Goal: Transaction & Acquisition: Subscribe to service/newsletter

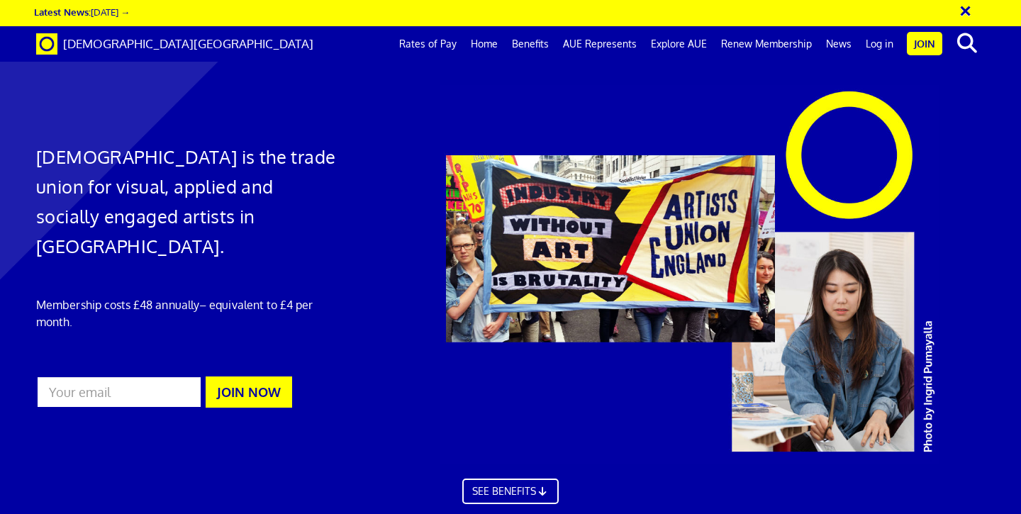
scroll to position [0, 8]
click at [533, 45] on link "Benefits" at bounding box center [530, 43] width 51 height 35
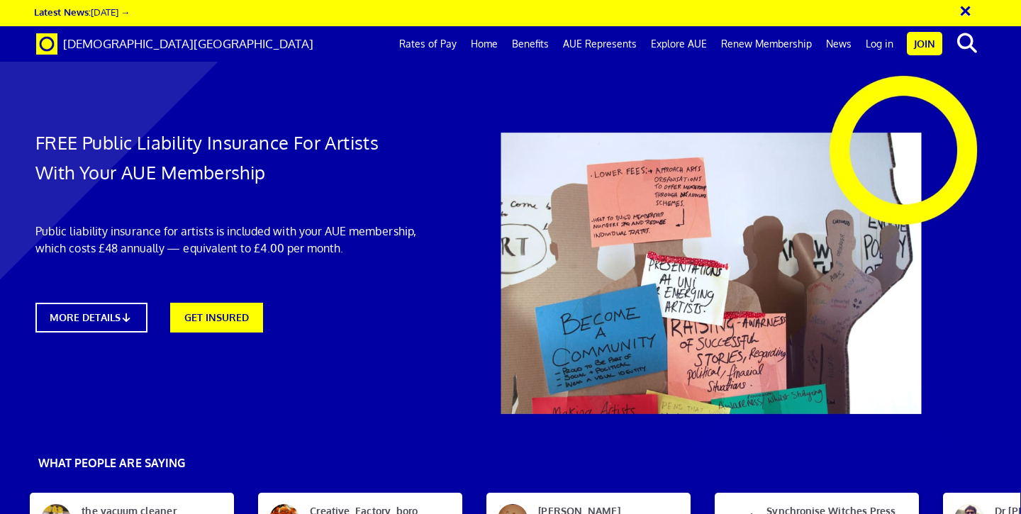
scroll to position [68, 1]
click at [125, 301] on link "MORE DETAILS" at bounding box center [91, 317] width 123 height 33
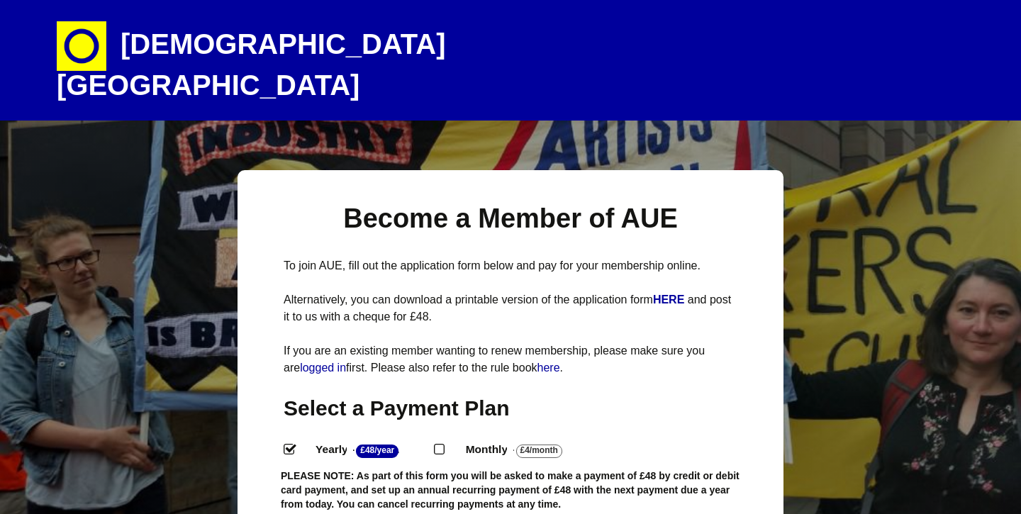
select select
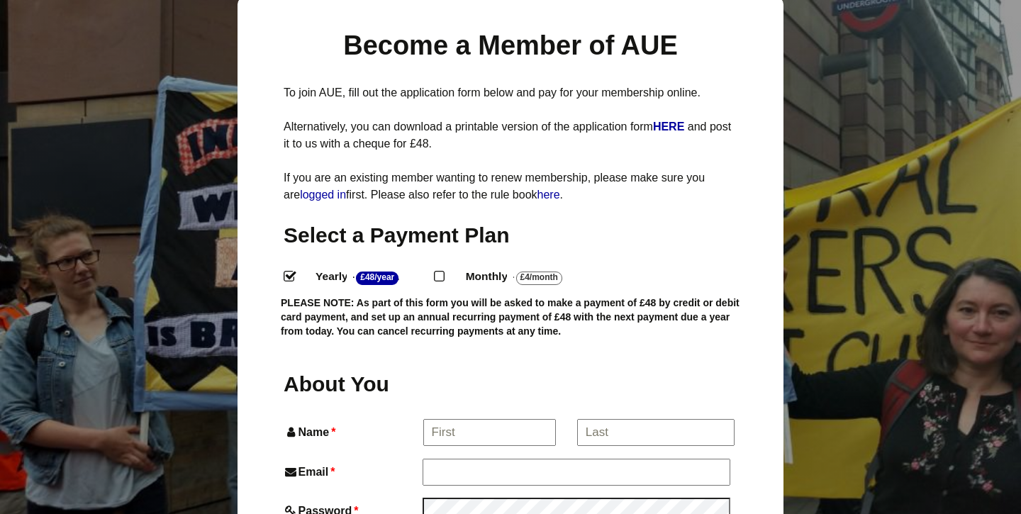
scroll to position [219, 0]
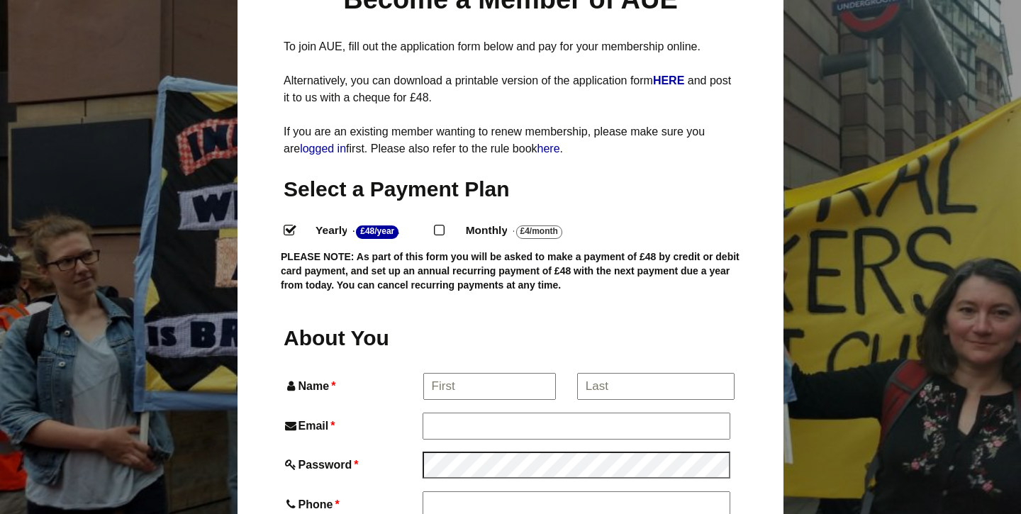
click at [443, 225] on input "Monthly - £4/Month ." at bounding box center [438, 229] width 9 height 9
radio input "true"
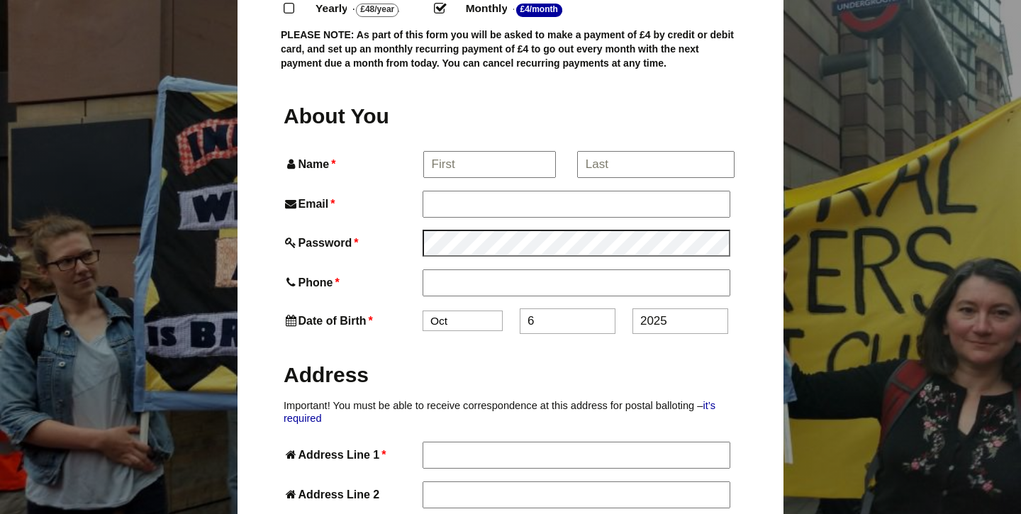
scroll to position [457, 0]
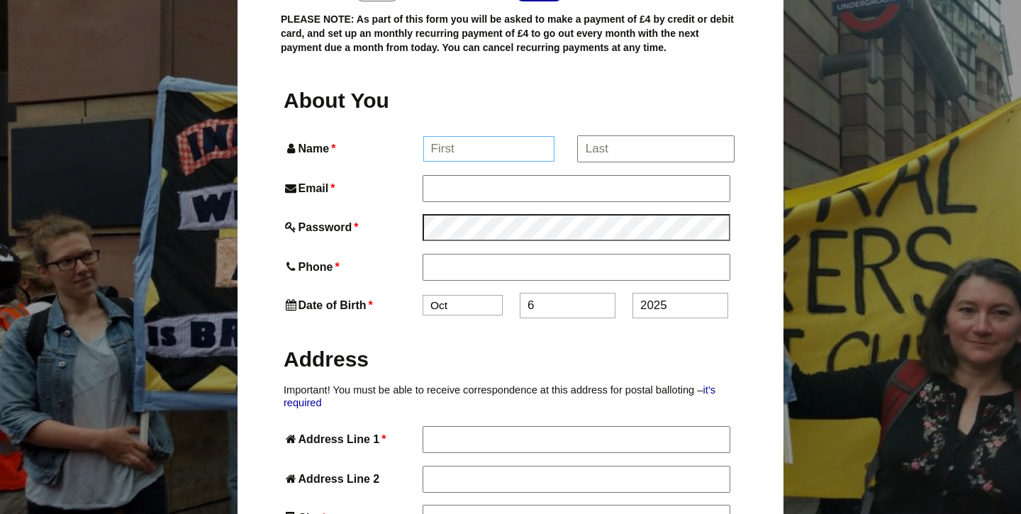
click at [475, 136] on input "Name *" at bounding box center [489, 149] width 132 height 26
type input "Fauve"
type input "Bickerstaffe"
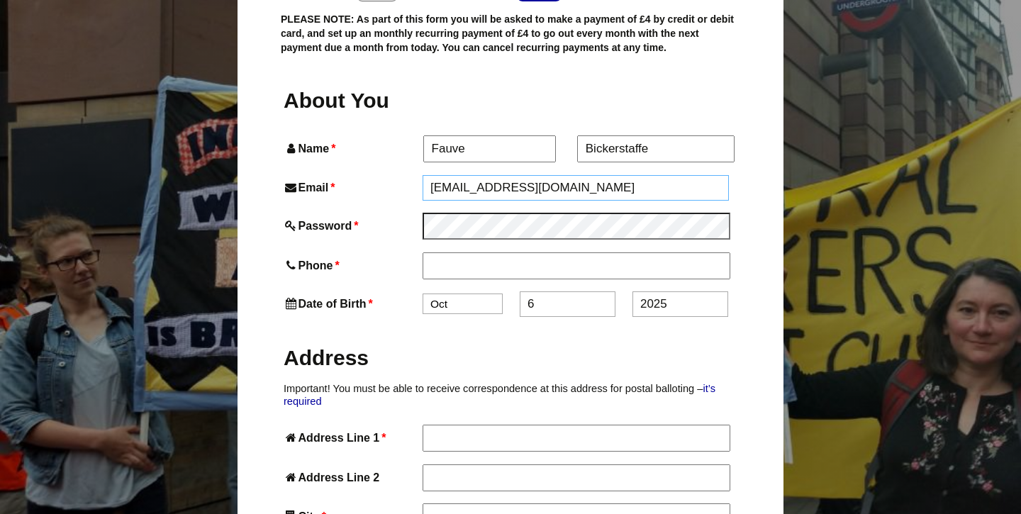
type input "fauve@protonmail.com"
click at [461, 254] on input "Phone *" at bounding box center [576, 267] width 306 height 26
type input "07414577711"
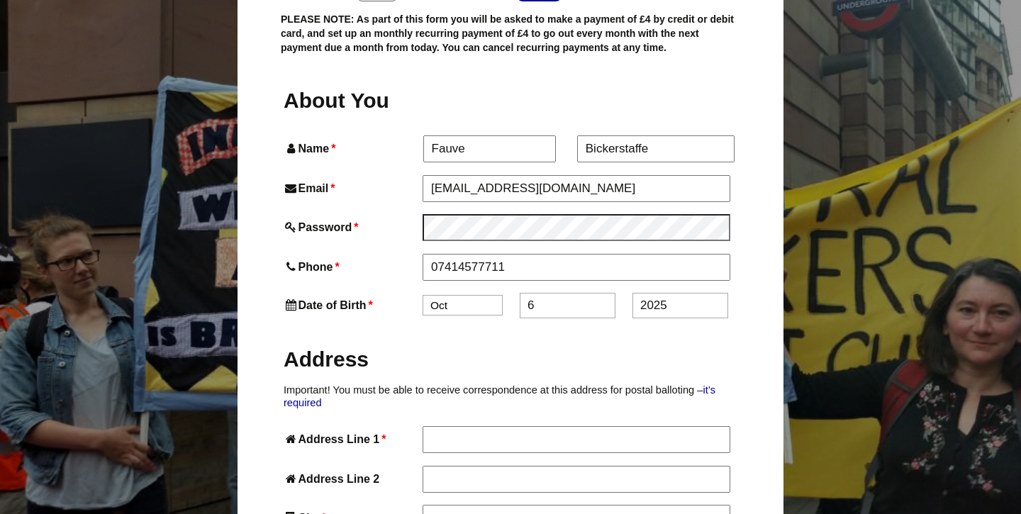
select select "5"
click at [542, 293] on input "6" at bounding box center [568, 306] width 96 height 26
type input "18"
type input "1990"
click at [506, 345] on h2 "Address" at bounding box center [511, 359] width 454 height 28
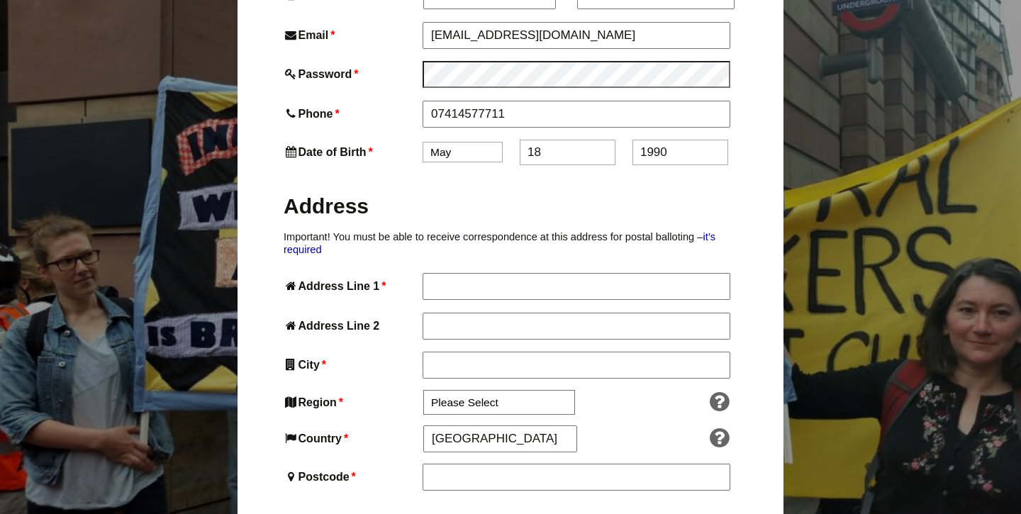
scroll to position [668, 0]
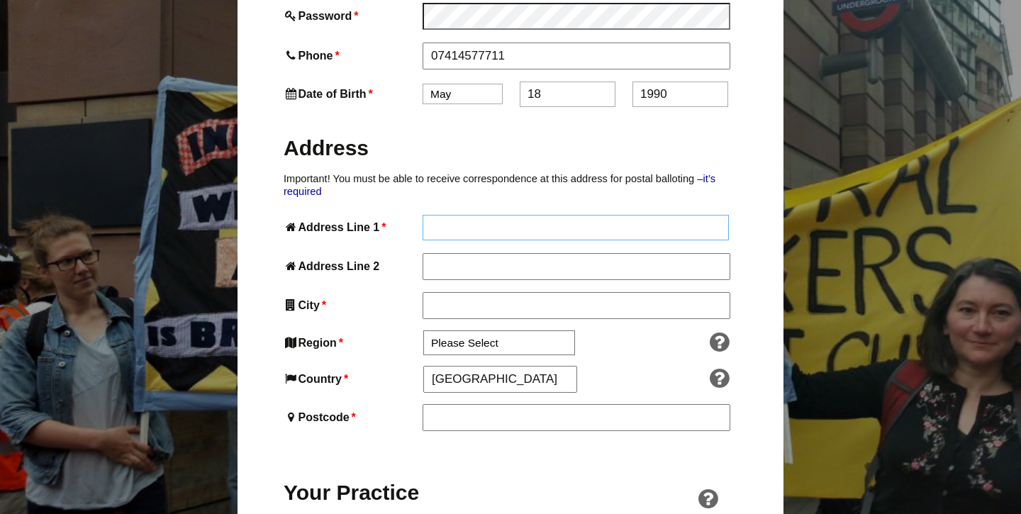
click at [483, 215] on input "Address Line 1 *" at bounding box center [576, 228] width 306 height 26
type input "82 Mildmay road"
type input "Basement flat"
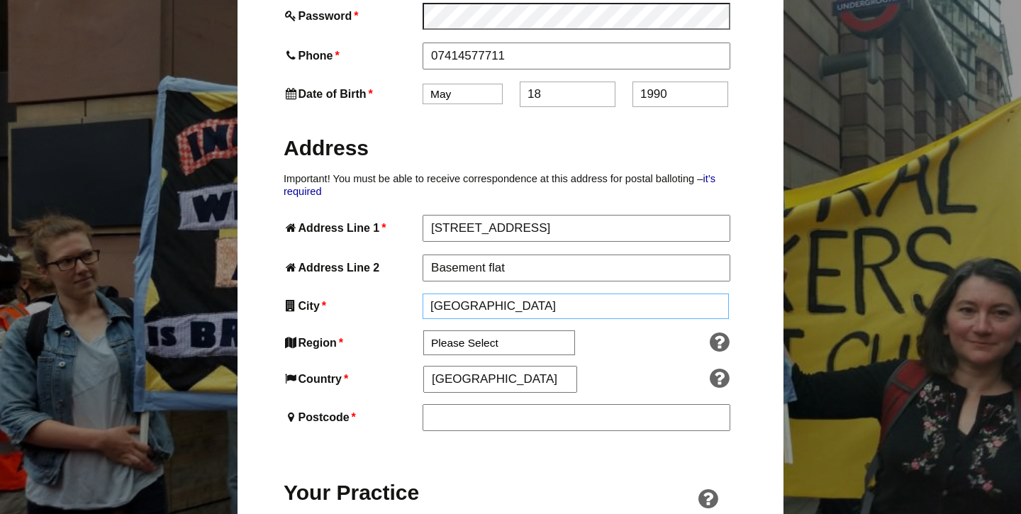
type input "London"
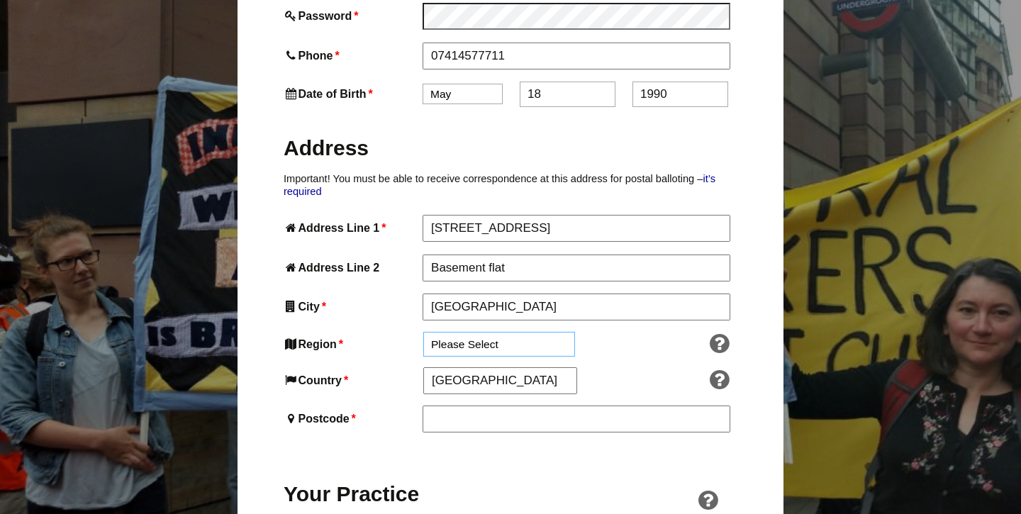
select select "London"
click at [453, 406] on input "Postcode *" at bounding box center [576, 419] width 306 height 26
type input "N1 4NG"
click at [479, 469] on div "Your Practice" at bounding box center [511, 485] width 454 height 81
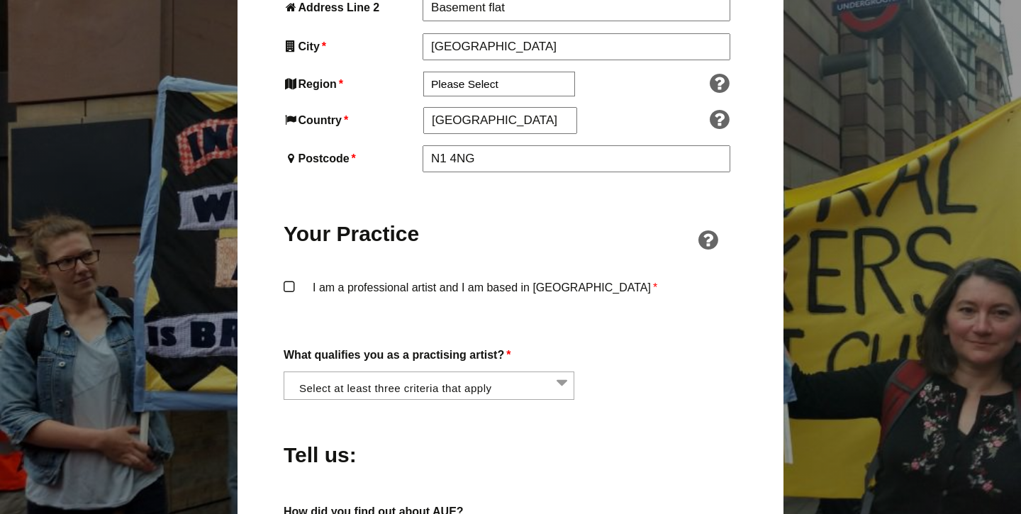
scroll to position [949, 0]
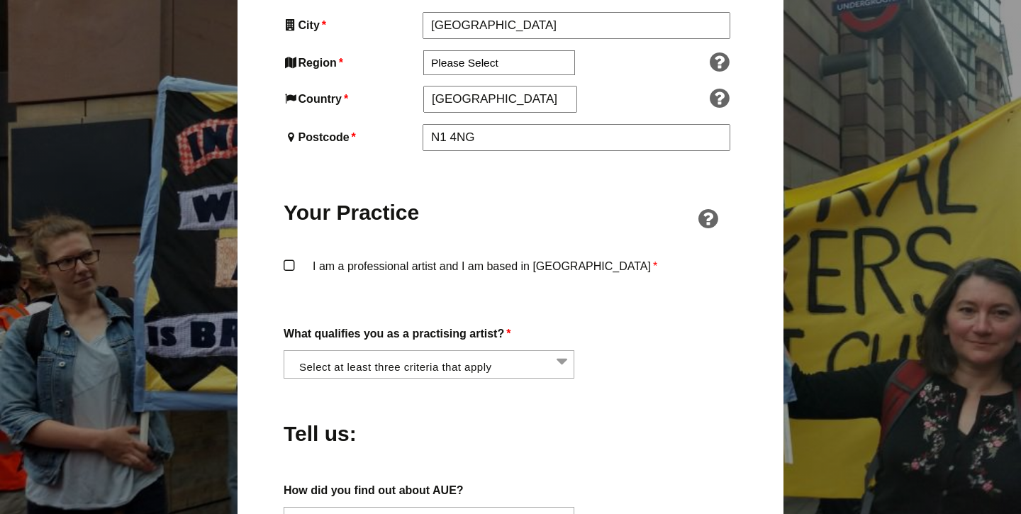
click at [286, 257] on label "I am a professional artist and I am based in England *" at bounding box center [511, 278] width 454 height 43
click at [0, 0] on input "I am a professional artist and I am based in England *" at bounding box center [0, 0] width 0 height 0
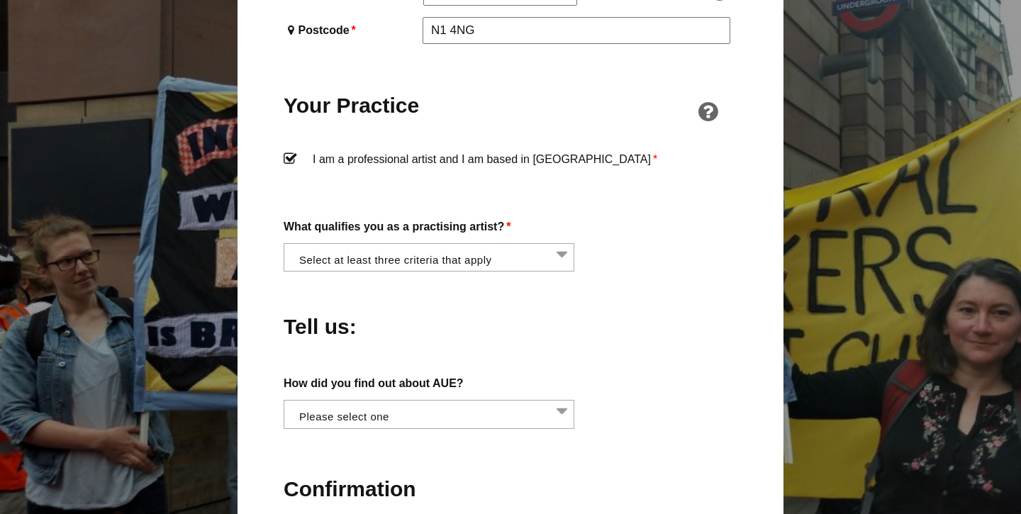
scroll to position [1085, 0]
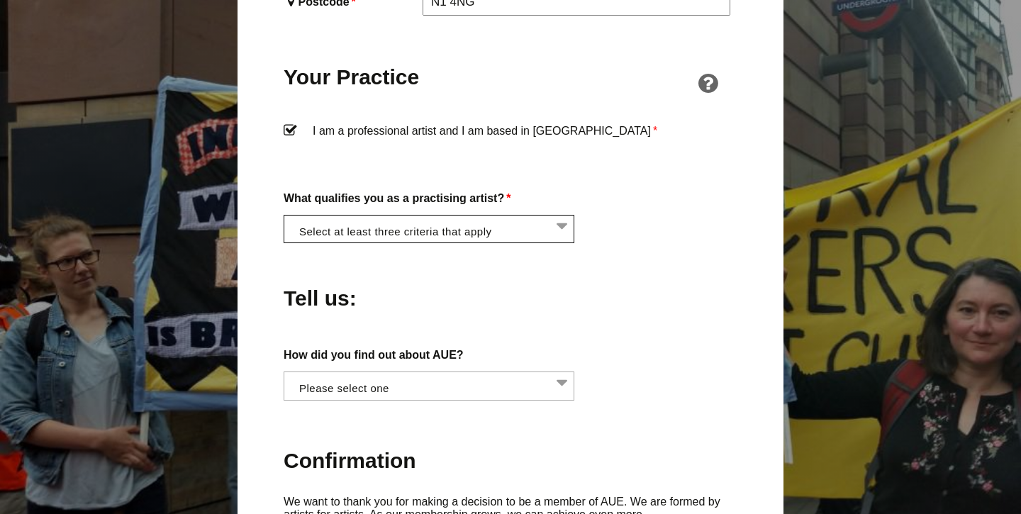
click at [456, 216] on li at bounding box center [433, 228] width 291 height 24
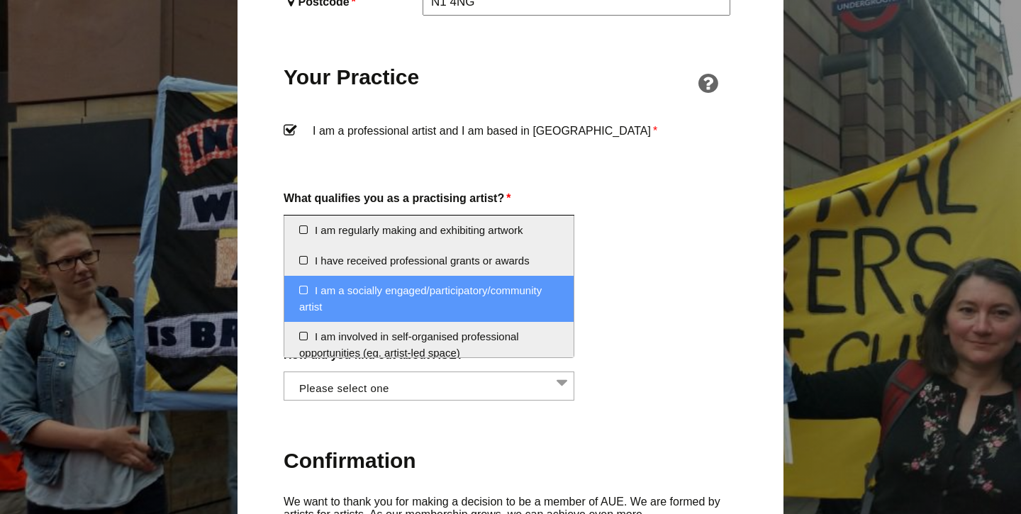
click at [298, 286] on li "I am a socially engaged/participatory/community artist" at bounding box center [428, 299] width 289 height 46
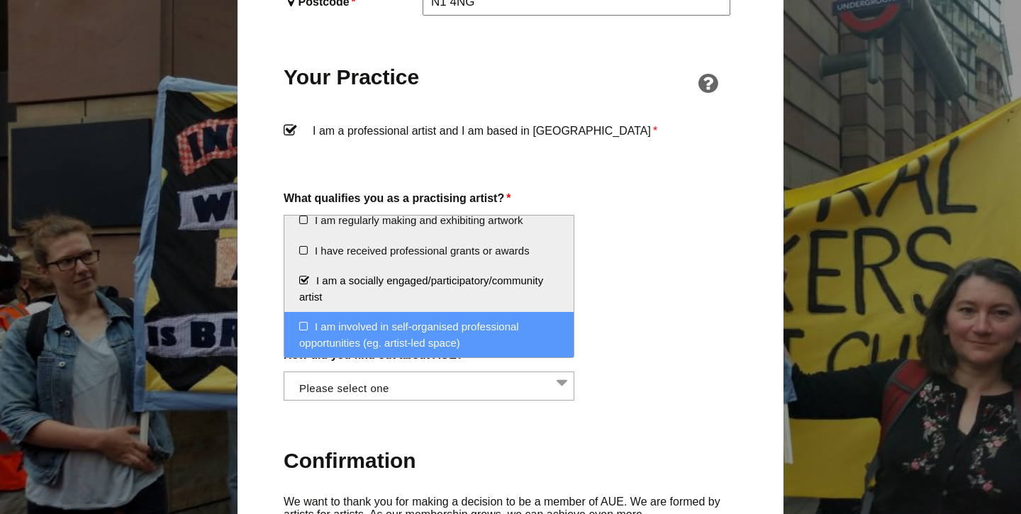
scroll to position [13, 0]
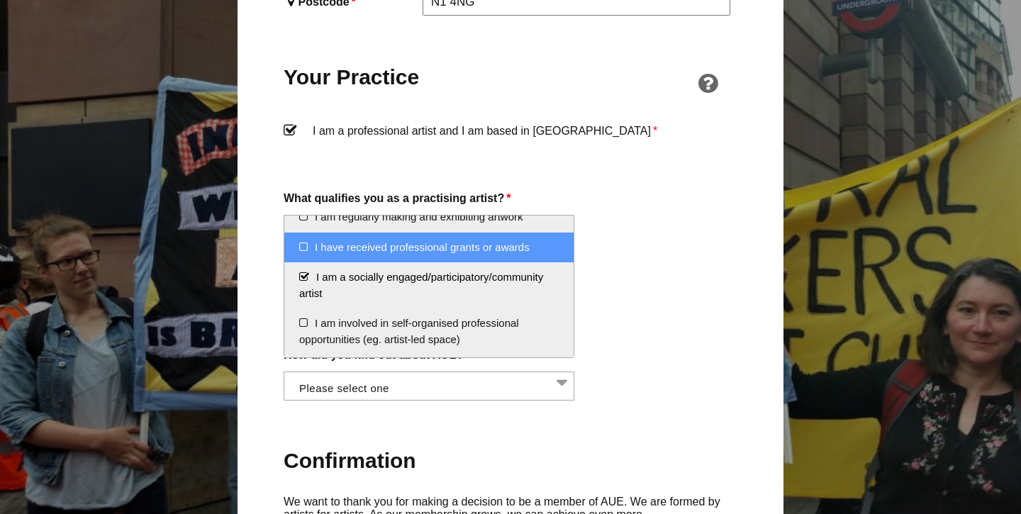
click at [302, 245] on li "I have received professional grants or awards" at bounding box center [428, 248] width 289 height 30
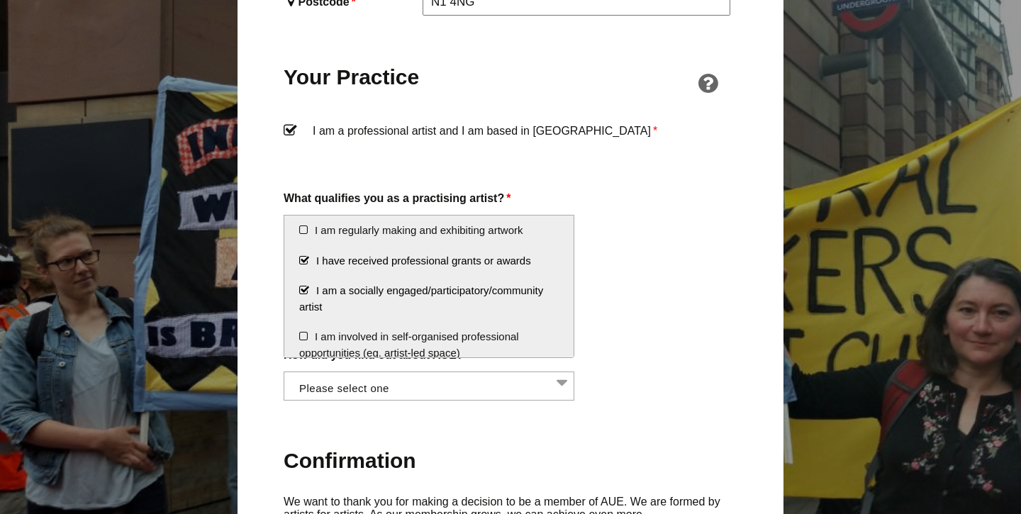
scroll to position [3, 0]
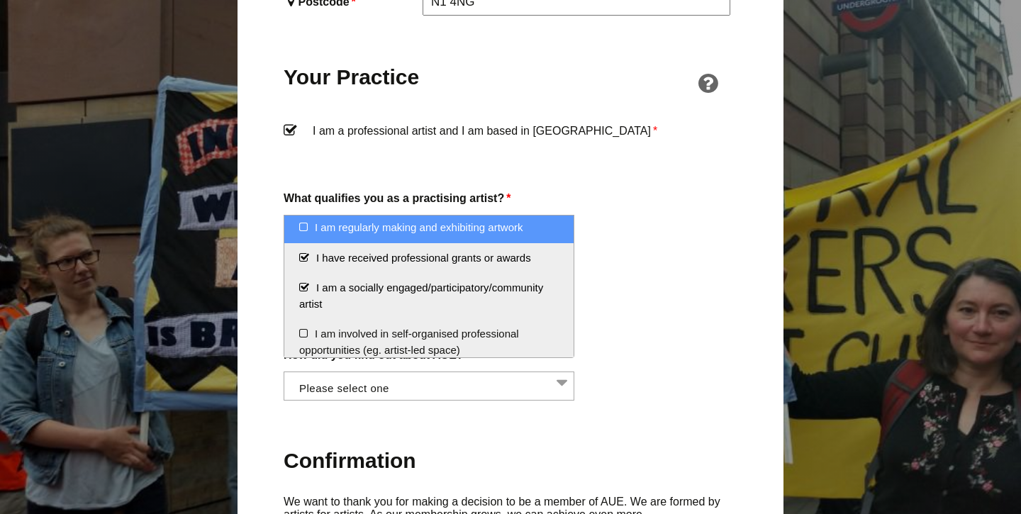
click at [303, 229] on li "I am regularly making and exhibiting artwork" at bounding box center [428, 228] width 289 height 30
select select "regularly_making_and_exhibiting_artwork"
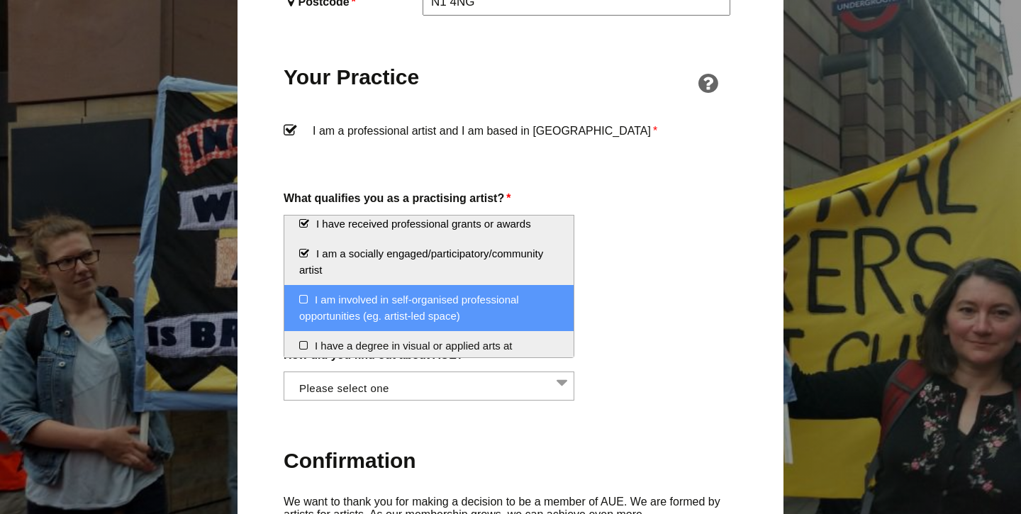
scroll to position [50, 0]
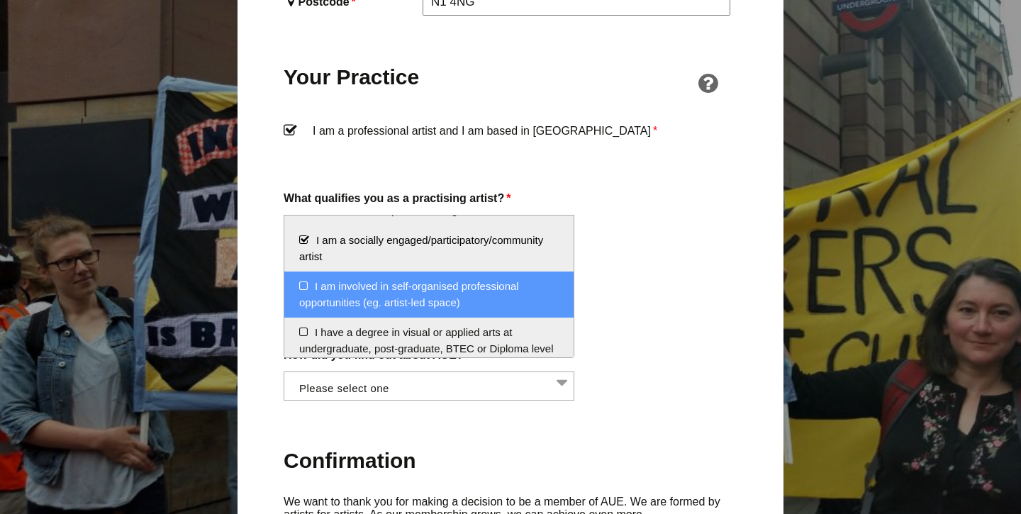
click at [307, 281] on li "I am involved in self-organised professional opportunities (eg. artist-led spac…" at bounding box center [428, 295] width 289 height 46
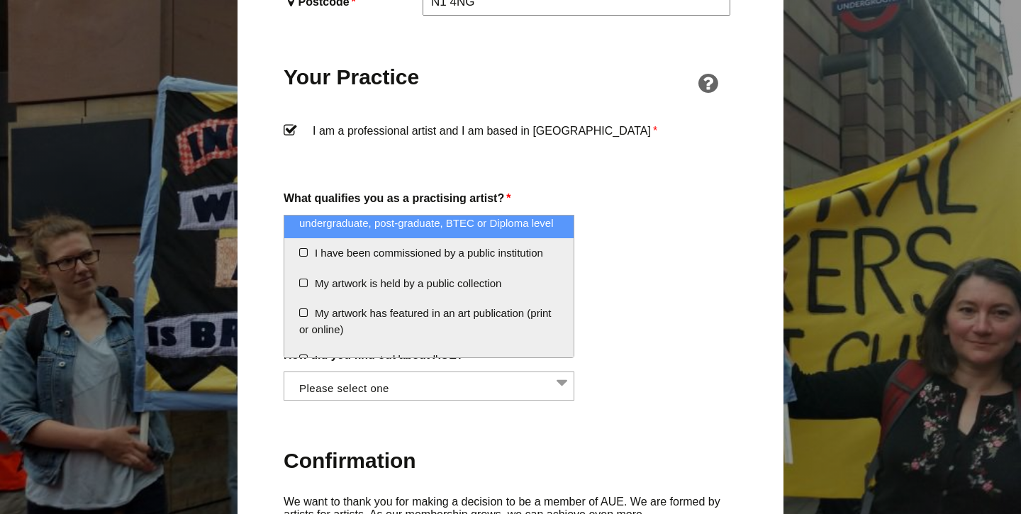
scroll to position [184, 0]
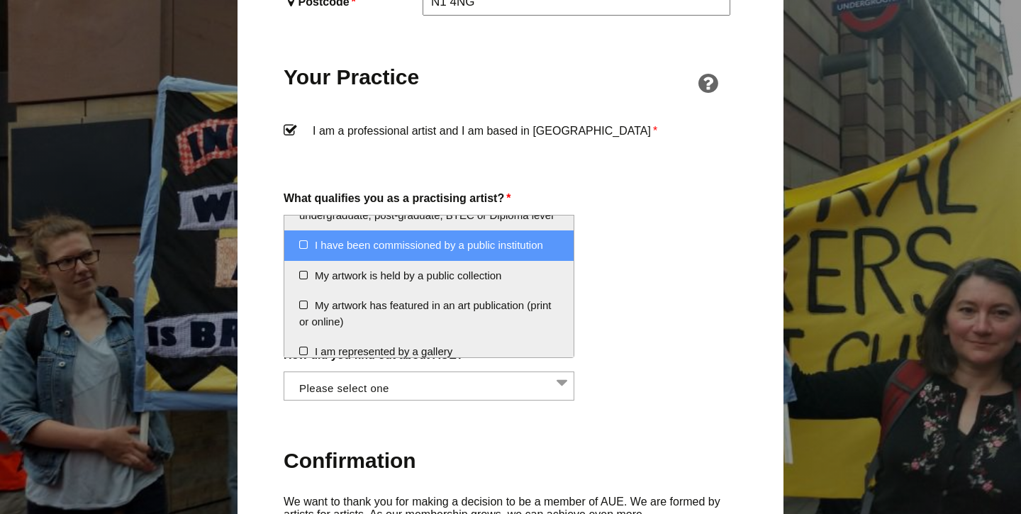
click at [305, 240] on li "I have been commissioned by a public institution" at bounding box center [428, 245] width 289 height 30
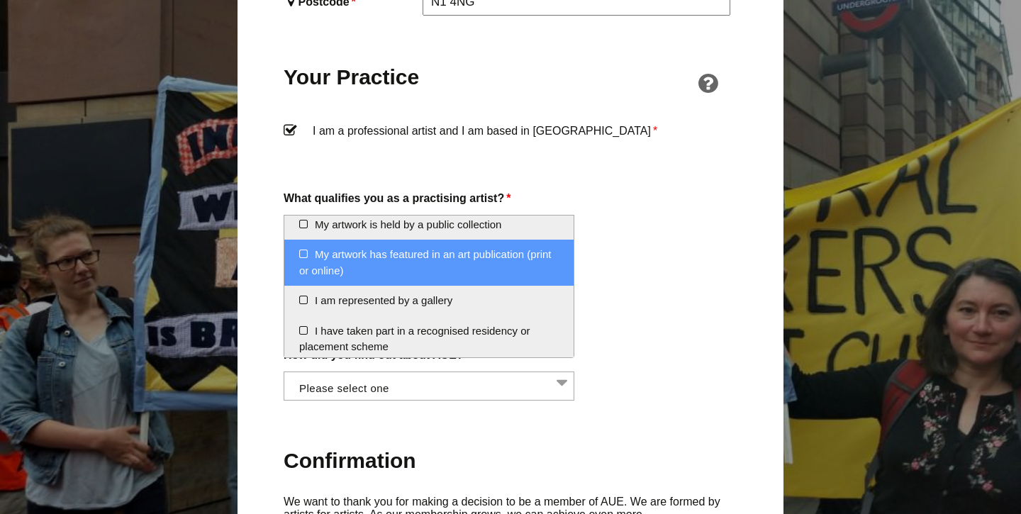
scroll to position [234, 0]
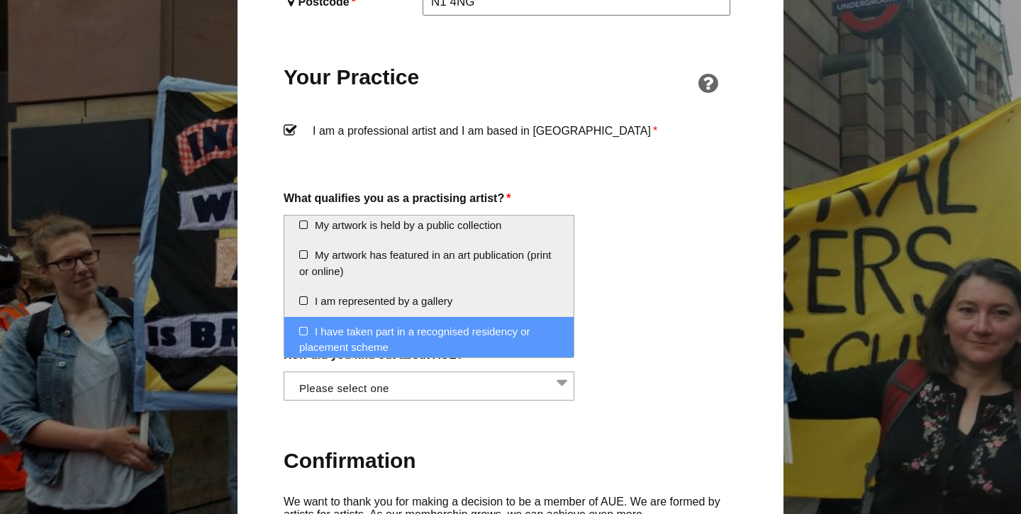
click at [303, 325] on li "I have taken part in a recognised residency or placement scheme" at bounding box center [428, 340] width 289 height 46
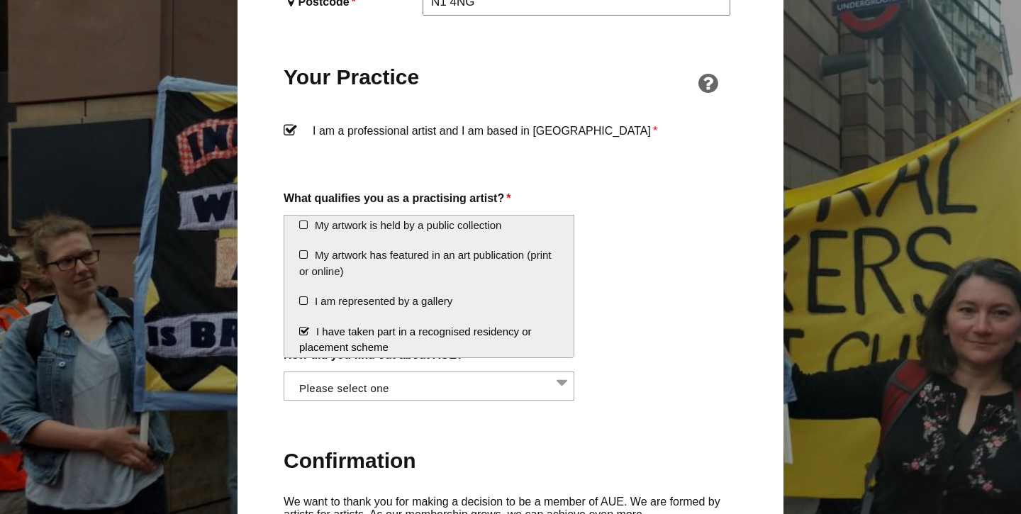
click at [627, 345] on div "How did you find out about AUE? Word of mouth Facebook Twitter Other social med…" at bounding box center [511, 372] width 454 height 55
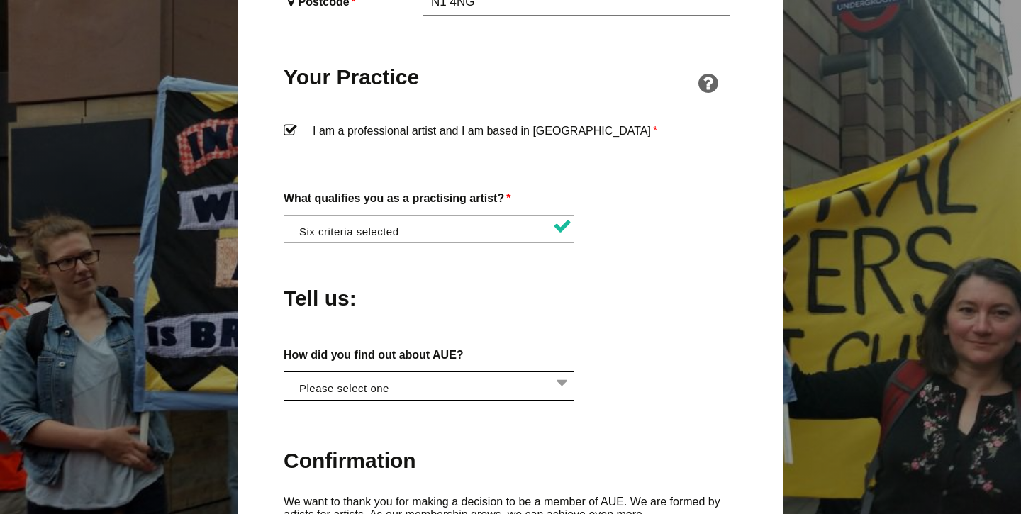
click at [507, 372] on li at bounding box center [433, 384] width 291 height 24
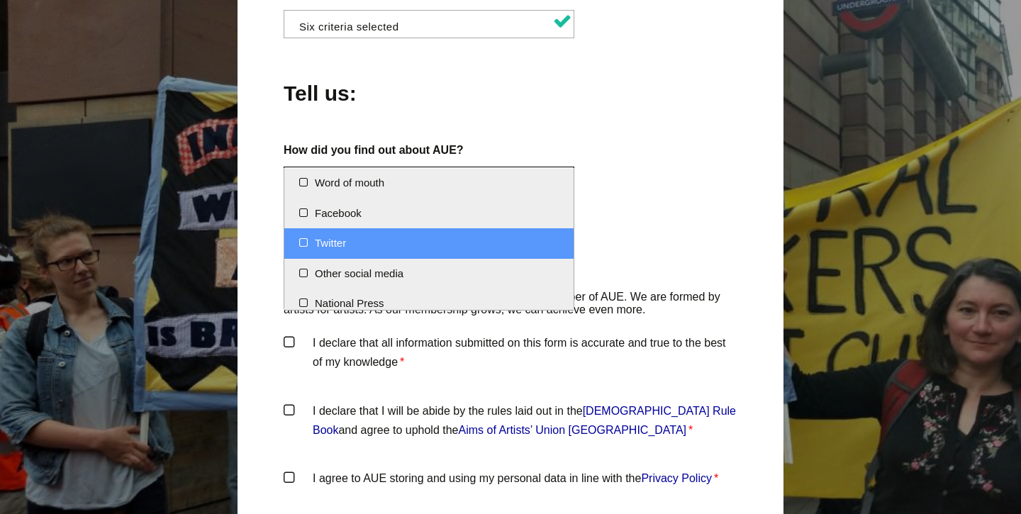
scroll to position [0, 0]
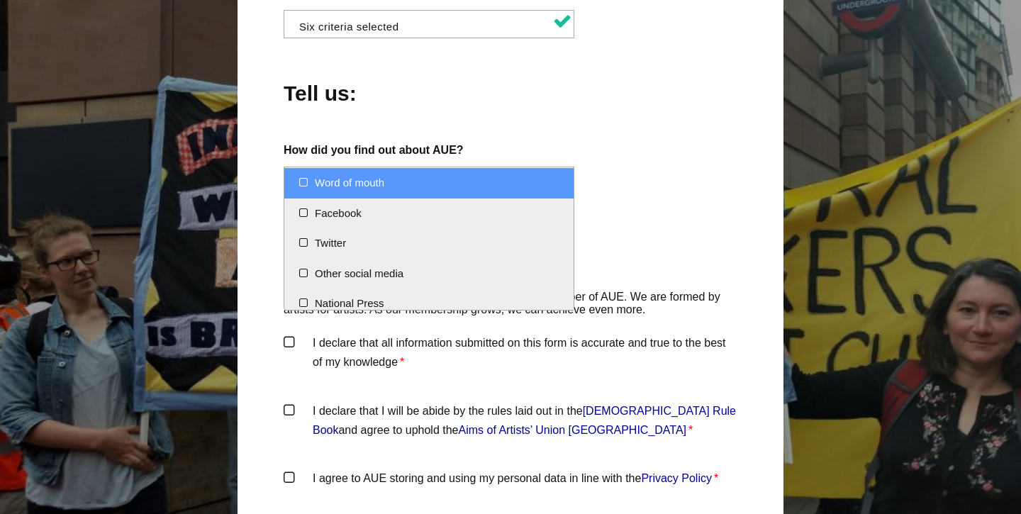
select select "Word of mouth"
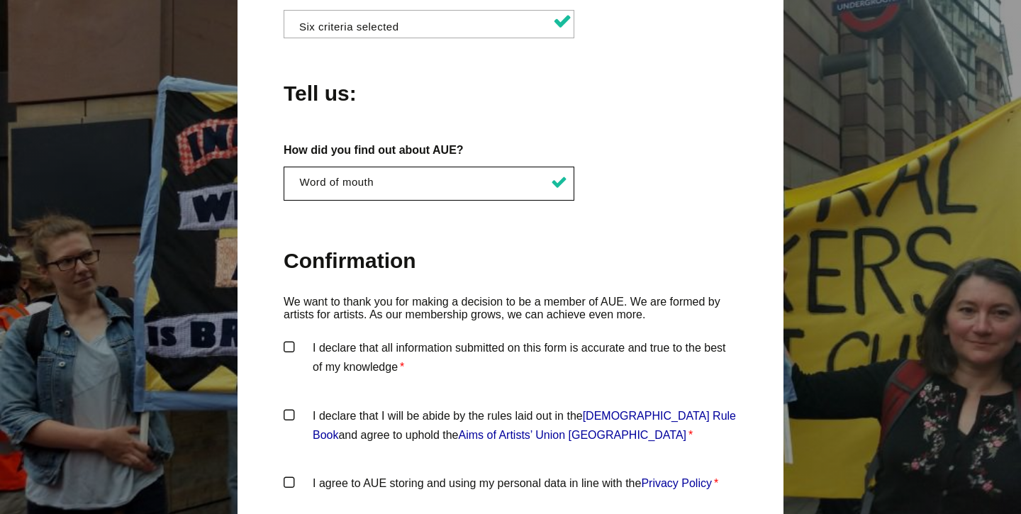
click at [571, 247] on h2 "Confirmation" at bounding box center [511, 261] width 454 height 28
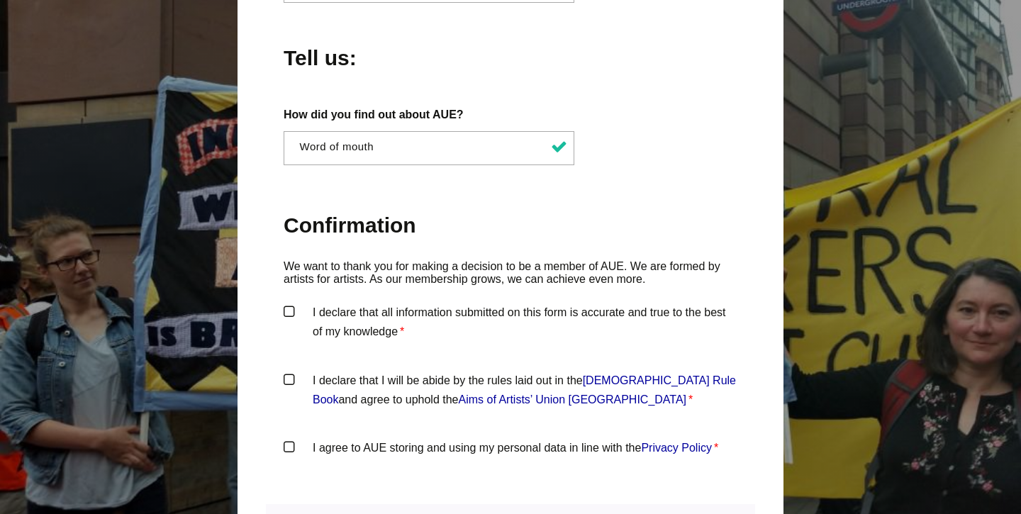
scroll to position [1404, 0]
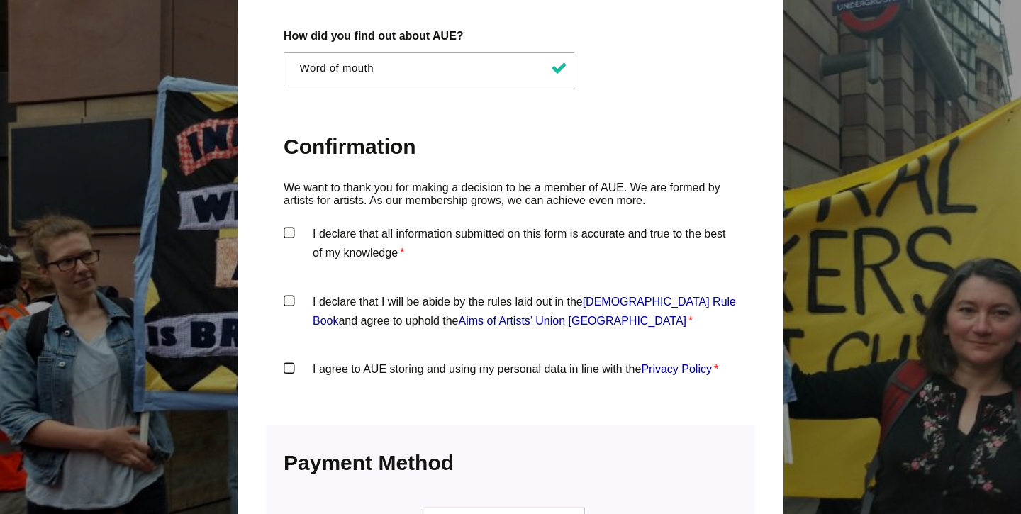
click at [289, 224] on label "I declare that all information submitted on this form is accurate and true to t…" at bounding box center [511, 245] width 454 height 43
click at [0, 0] on input "I declare that all information submitted on this form is accurate and true to t…" at bounding box center [0, 0] width 0 height 0
click at [296, 292] on label "I declare that I will be abide by the rules laid out in the Artists' Union Engl…" at bounding box center [511, 313] width 454 height 43
click at [0, 0] on input "I declare that I will be abide by the rules laid out in the Artists' Union Engl…" at bounding box center [0, 0] width 0 height 0
click at [291, 359] on label "I agree to AUE storing and using my personal data in line with the Privacy Poli…" at bounding box center [511, 380] width 454 height 43
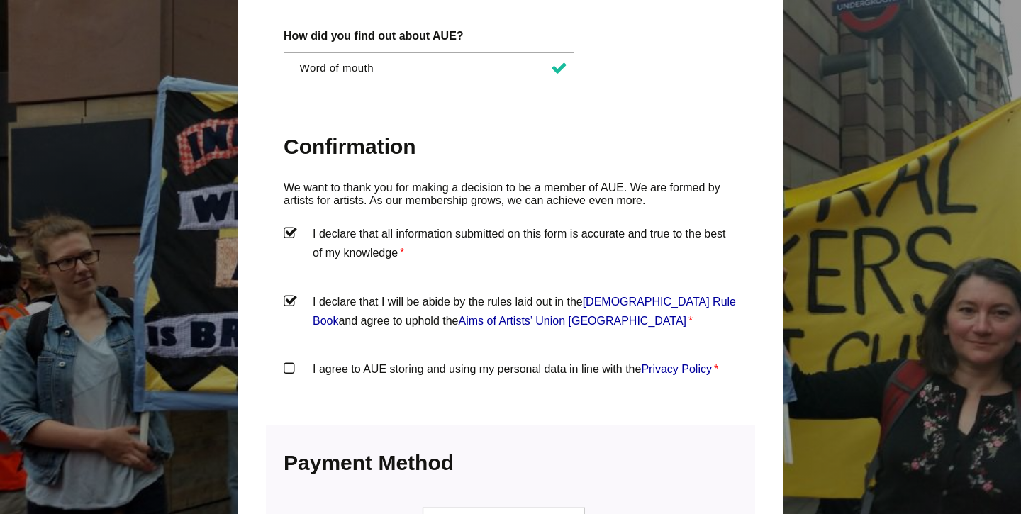
click at [0, 0] on input "I agree to AUE storing and using my personal data in line with the Privacy Poli…" at bounding box center [0, 0] width 0 height 0
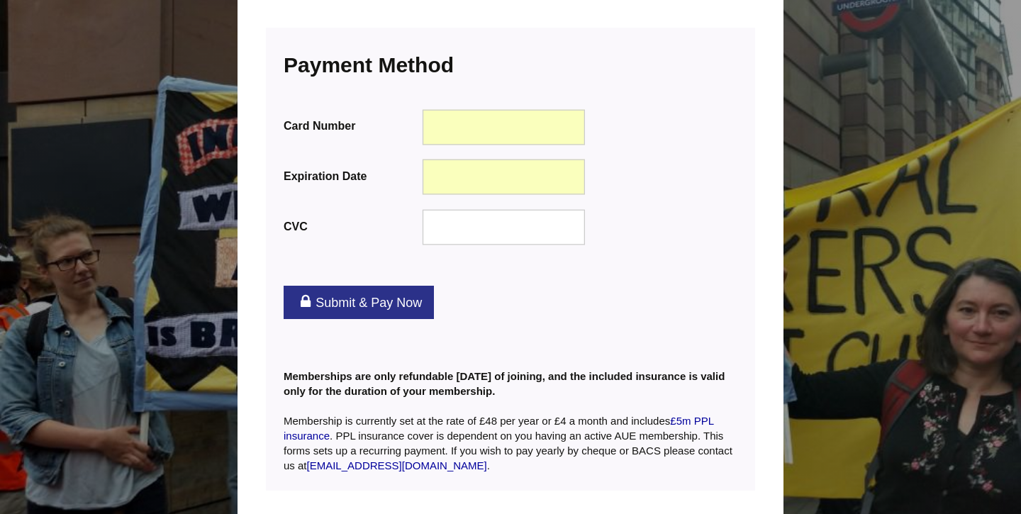
scroll to position [1804, 0]
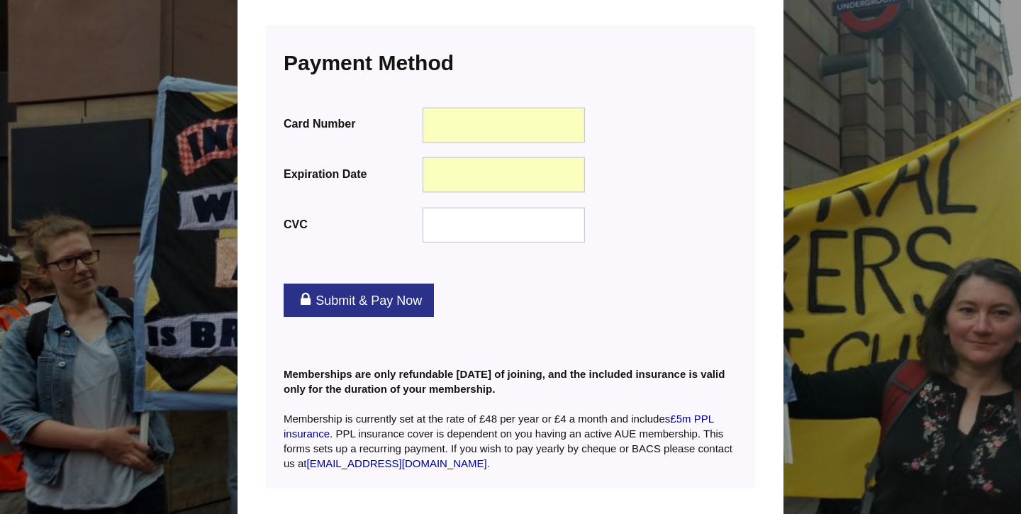
click at [367, 284] on link "Submit & Pay Now" at bounding box center [359, 300] width 150 height 33
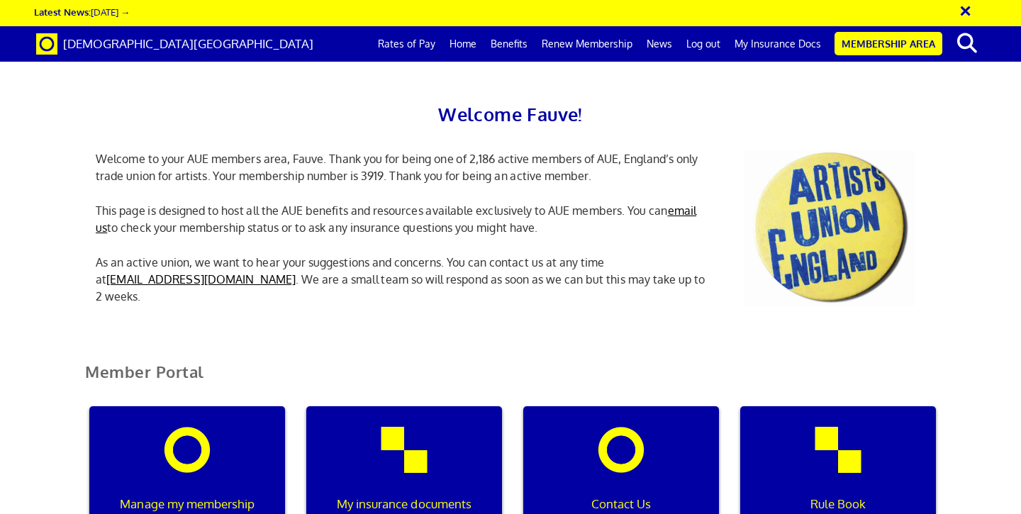
scroll to position [101, 0]
click at [399, 406] on div "My insurance documents" at bounding box center [404, 474] width 196 height 136
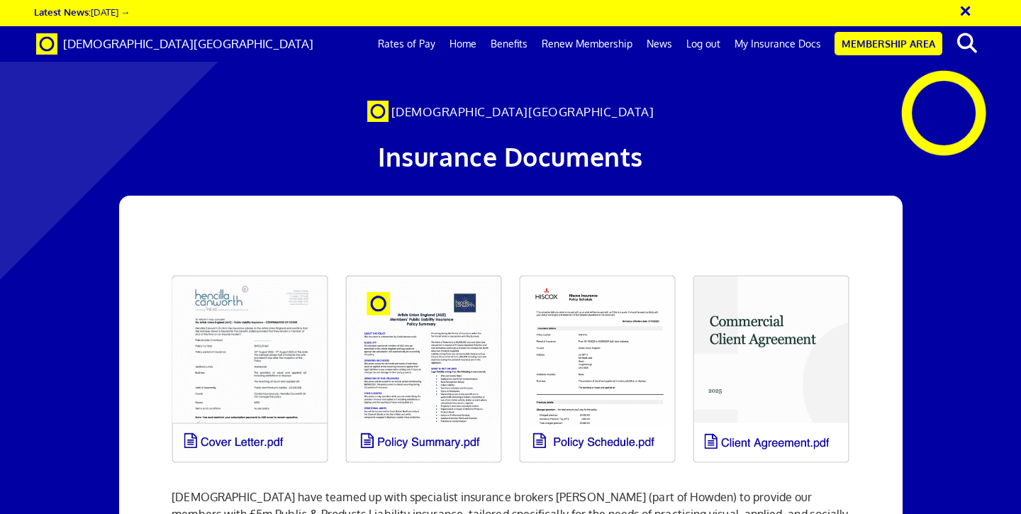
scroll to position [116, 0]
click at [426, 325] on link at bounding box center [424, 369] width 174 height 205
click at [277, 267] on link at bounding box center [250, 369] width 174 height 205
